Goal: Task Accomplishment & Management: Use online tool/utility

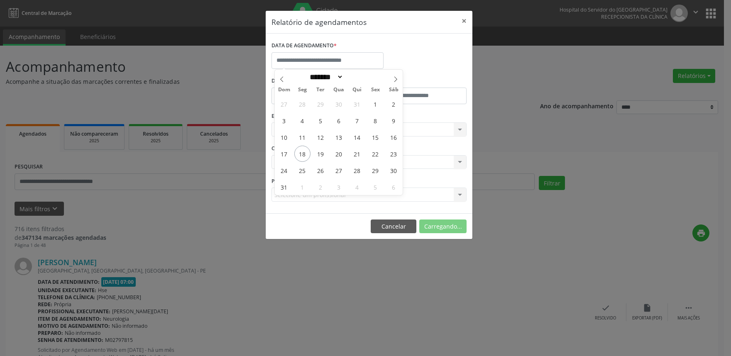
select select "*"
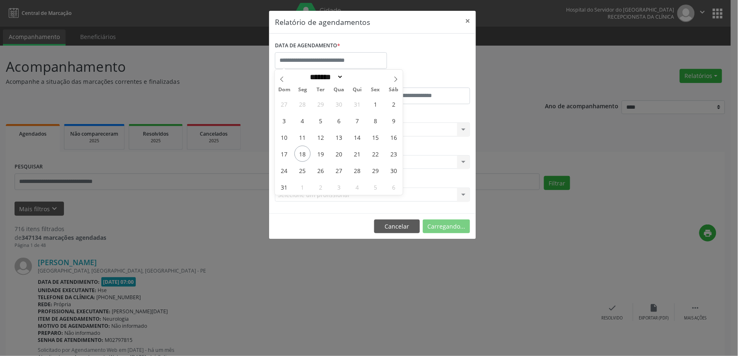
click at [306, 147] on span "18" at bounding box center [302, 154] width 16 height 16
type input "**********"
click at [306, 147] on span "18" at bounding box center [302, 154] width 16 height 16
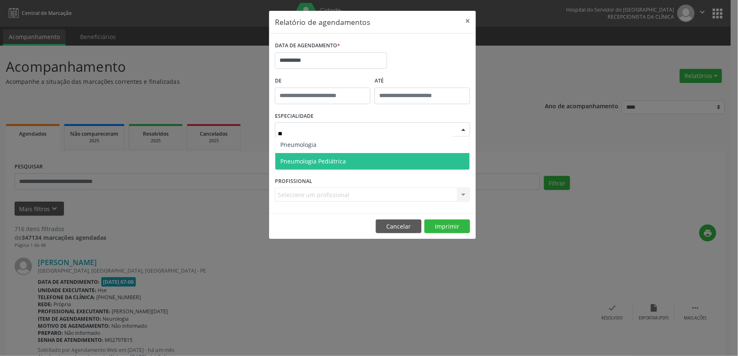
type input "***"
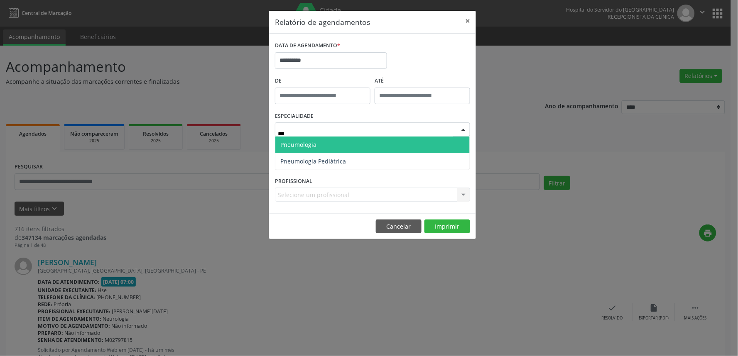
click at [297, 145] on span "Pneumologia" at bounding box center [298, 145] width 36 height 8
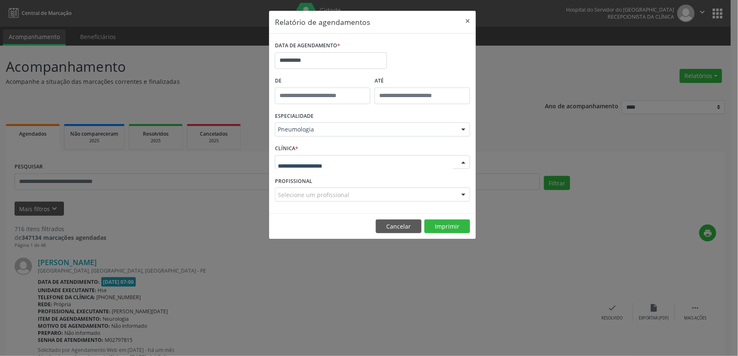
click at [311, 166] on div at bounding box center [372, 162] width 195 height 14
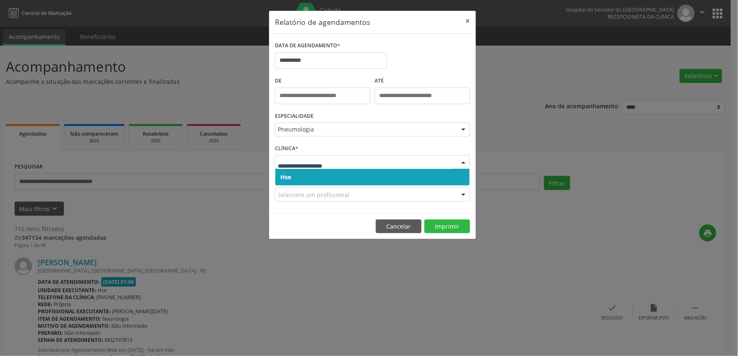
click at [307, 181] on span "Hse" at bounding box center [372, 177] width 194 height 17
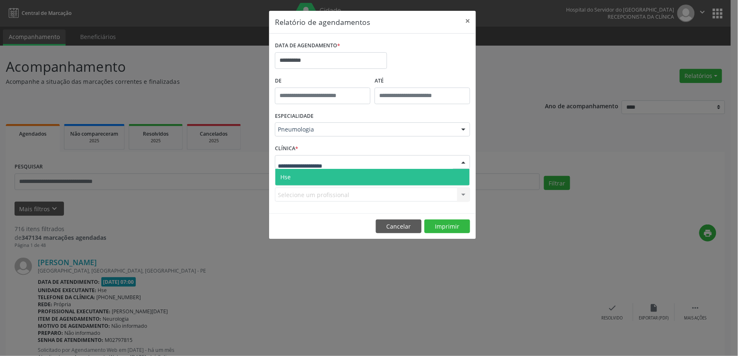
click at [310, 180] on span "Hse" at bounding box center [372, 177] width 194 height 17
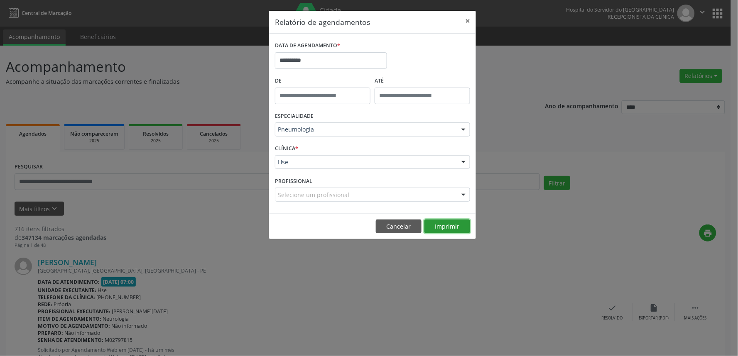
click at [451, 228] on button "Imprimir" at bounding box center [447, 227] width 46 height 14
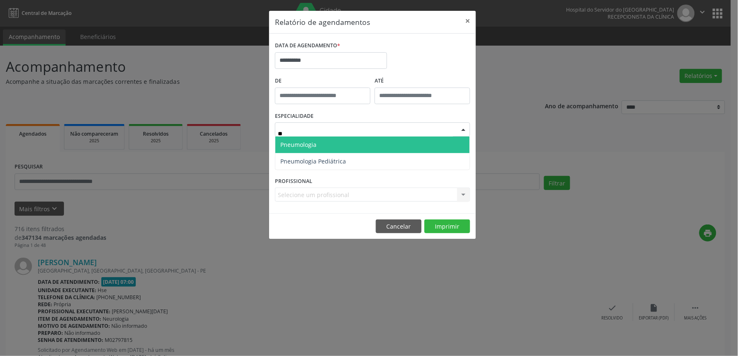
type input "***"
click at [333, 145] on span "Pneumologia" at bounding box center [372, 145] width 194 height 17
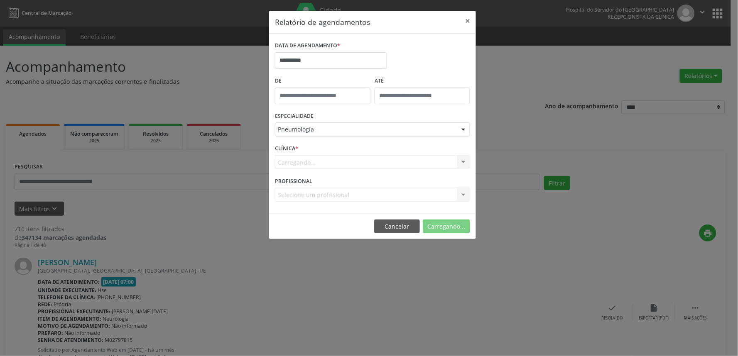
click at [312, 164] on div "Carregando... Nenhum resultado encontrado para: " " Não há nenhuma opção para s…" at bounding box center [372, 162] width 195 height 14
click at [302, 168] on div "Hse" at bounding box center [372, 162] width 195 height 14
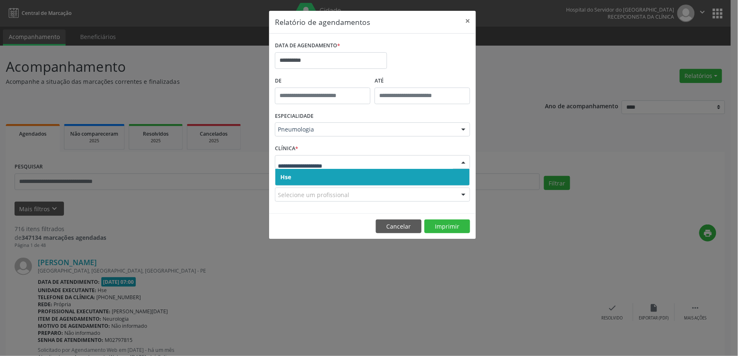
click at [309, 181] on span "Hse" at bounding box center [372, 177] width 194 height 17
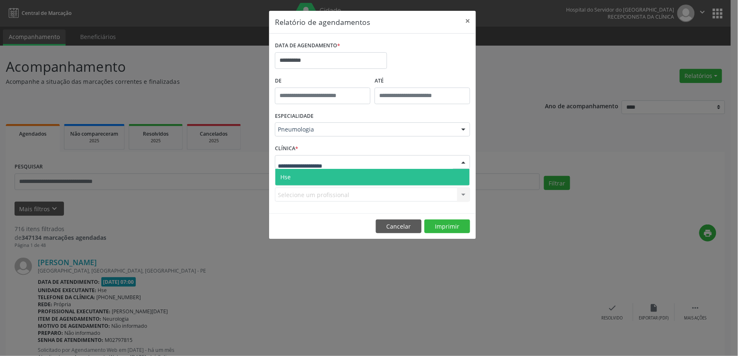
click at [314, 173] on span "Hse" at bounding box center [372, 177] width 194 height 17
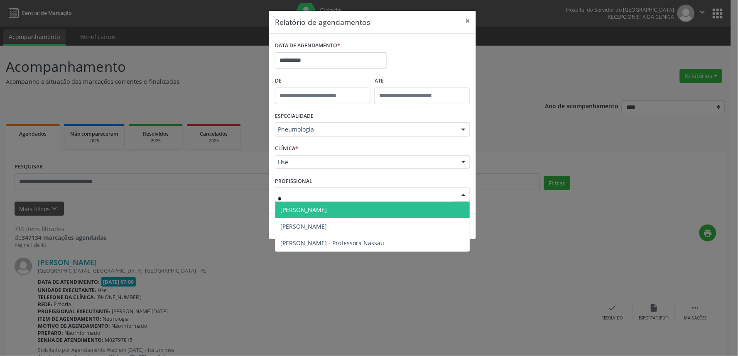
type input "**"
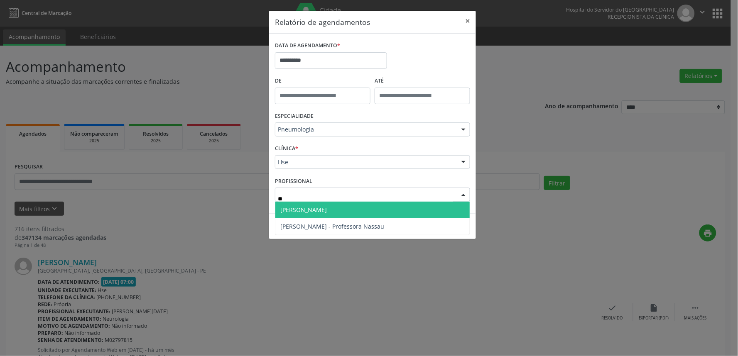
click at [327, 211] on span "Melissa de Moura Rolim" at bounding box center [303, 210] width 47 height 8
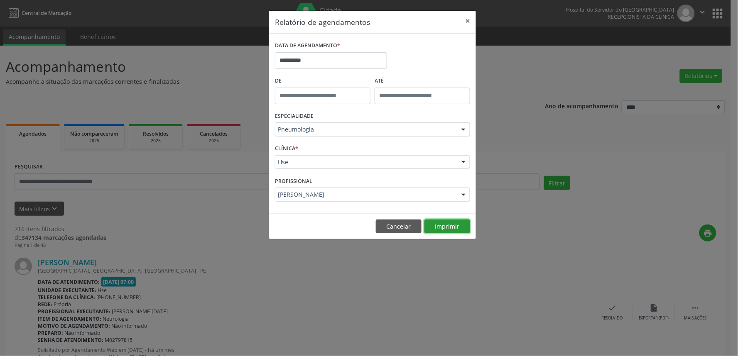
click at [459, 230] on button "Imprimir" at bounding box center [447, 227] width 46 height 14
click at [468, 23] on button "×" at bounding box center [467, 21] width 17 height 20
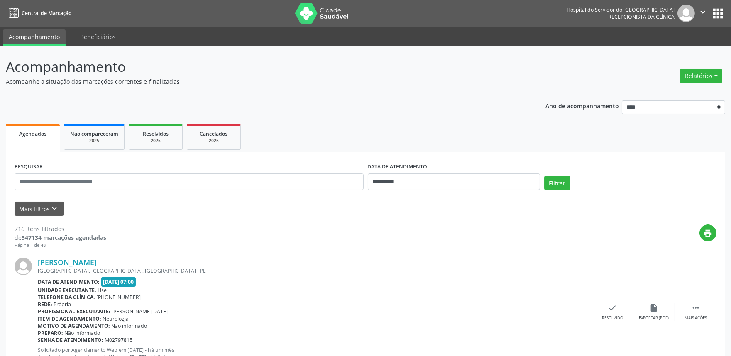
click at [705, 65] on div "Relatórios Agendamentos Procedimentos realizados" at bounding box center [701, 70] width 48 height 29
click at [698, 76] on button "Relatórios" at bounding box center [701, 76] width 42 height 14
click at [654, 95] on link "Agendamentos" at bounding box center [677, 94] width 89 height 12
select select "*"
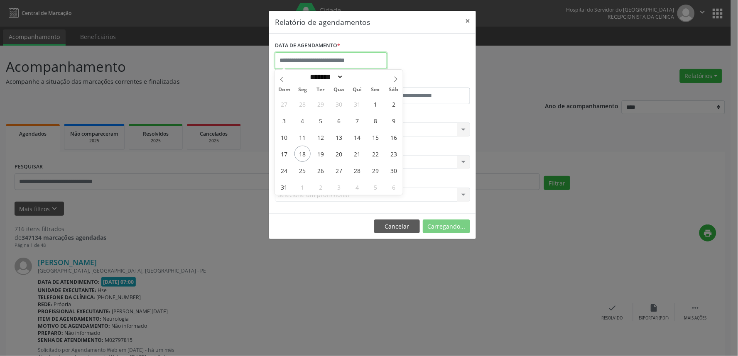
click at [344, 58] on input "text" at bounding box center [331, 60] width 112 height 17
click at [304, 151] on span "18" at bounding box center [302, 154] width 16 height 16
type input "**********"
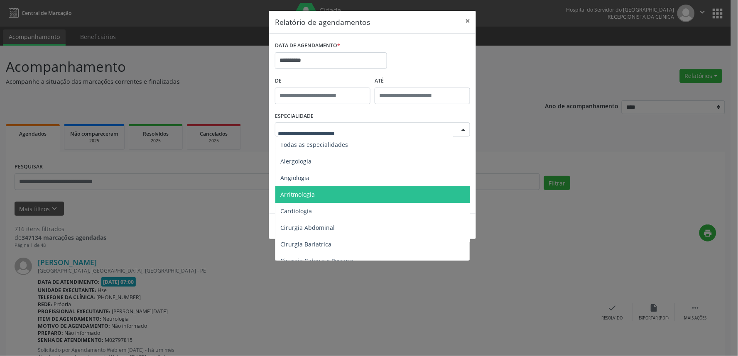
click at [516, 310] on div "**********" at bounding box center [369, 178] width 738 height 356
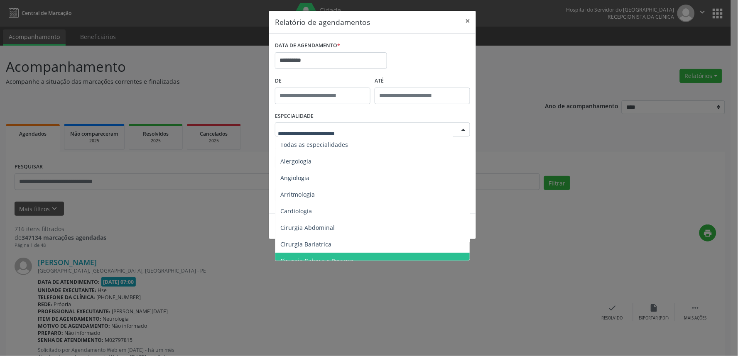
click at [533, 275] on div "**********" at bounding box center [369, 178] width 738 height 356
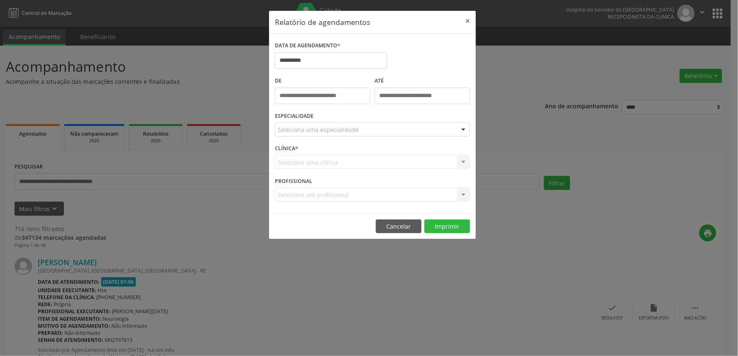
click at [307, 163] on div "Selecione uma clínica Hse Nenhum resultado encontrado para: " " Não há nenhuma …" at bounding box center [372, 162] width 195 height 14
click at [325, 161] on div "Selecione uma clínica Hse Nenhum resultado encontrado para: " " Não há nenhuma …" at bounding box center [372, 162] width 195 height 14
click at [280, 162] on div "Selecione uma clínica Hse Nenhum resultado encontrado para: " " Não há nenhuma …" at bounding box center [372, 162] width 195 height 14
click at [575, 247] on div "**********" at bounding box center [369, 178] width 738 height 356
click at [287, 165] on div "Selecione uma clínica Hse Nenhum resultado encontrado para: " " Não há nenhuma …" at bounding box center [372, 162] width 195 height 14
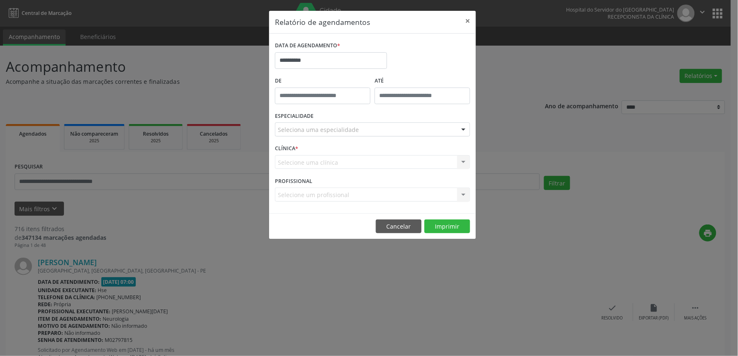
click at [287, 201] on div "Selecione um profissional Todos os profissionais Adriana Velozo Goncalves Felip…" at bounding box center [372, 195] width 195 height 14
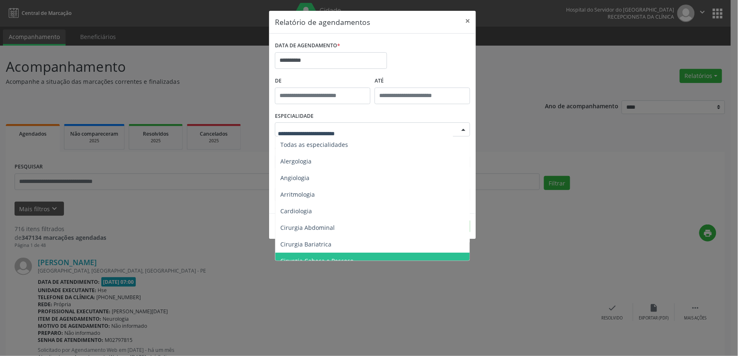
click at [295, 135] on div at bounding box center [372, 129] width 195 height 14
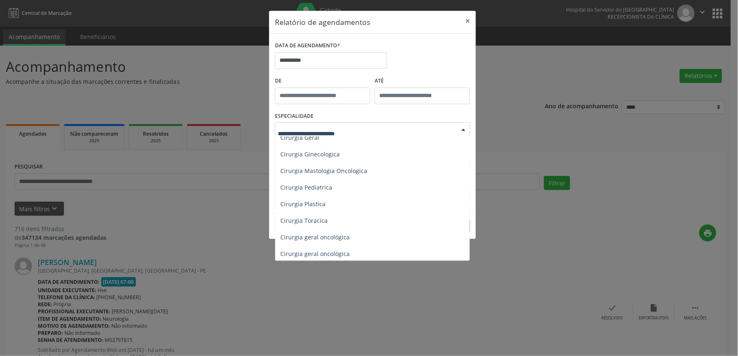
scroll to position [184, 0]
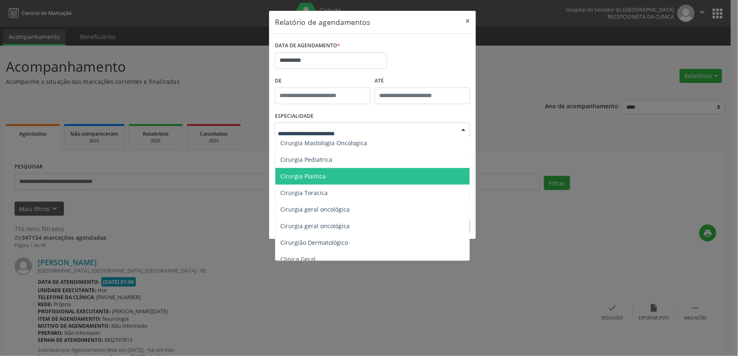
click at [324, 174] on span "Cirurgia Plastica" at bounding box center [373, 176] width 196 height 17
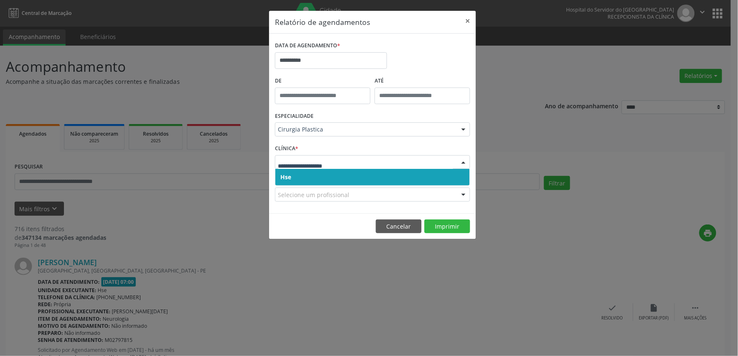
click at [283, 181] on span "Hse" at bounding box center [285, 177] width 11 height 8
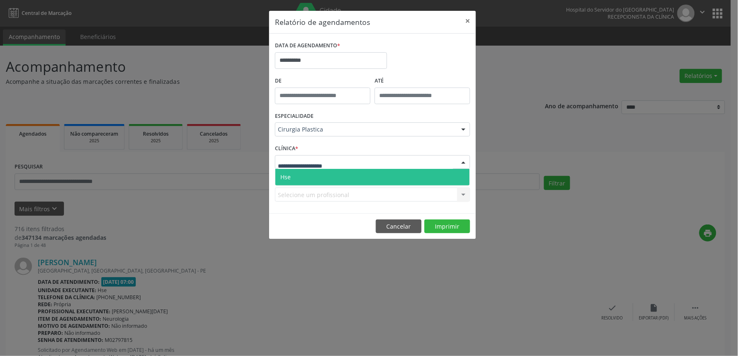
click at [300, 181] on span "Hse" at bounding box center [372, 177] width 194 height 17
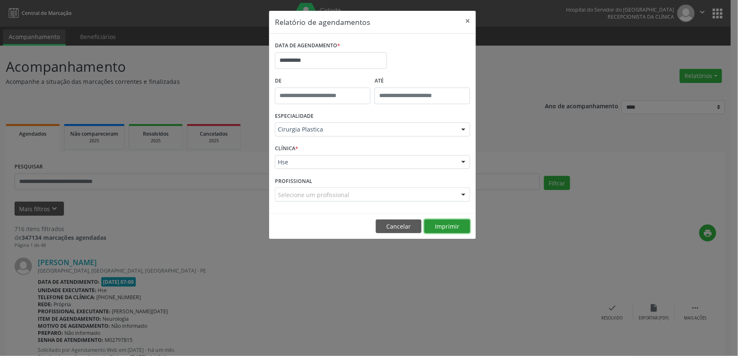
click at [444, 227] on button "Imprimir" at bounding box center [447, 227] width 46 height 14
